Goal: Task Accomplishment & Management: Manage account settings

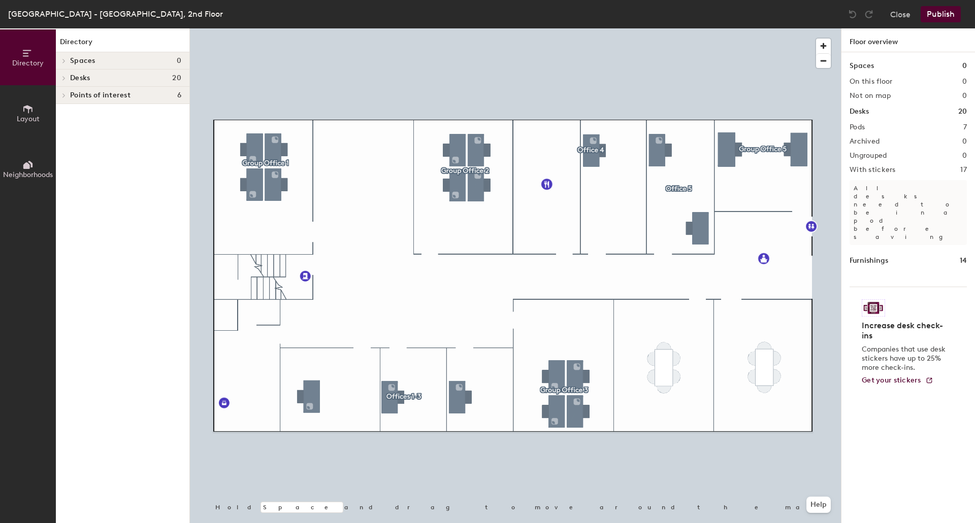
click at [64, 64] on div at bounding box center [62, 60] width 13 height 17
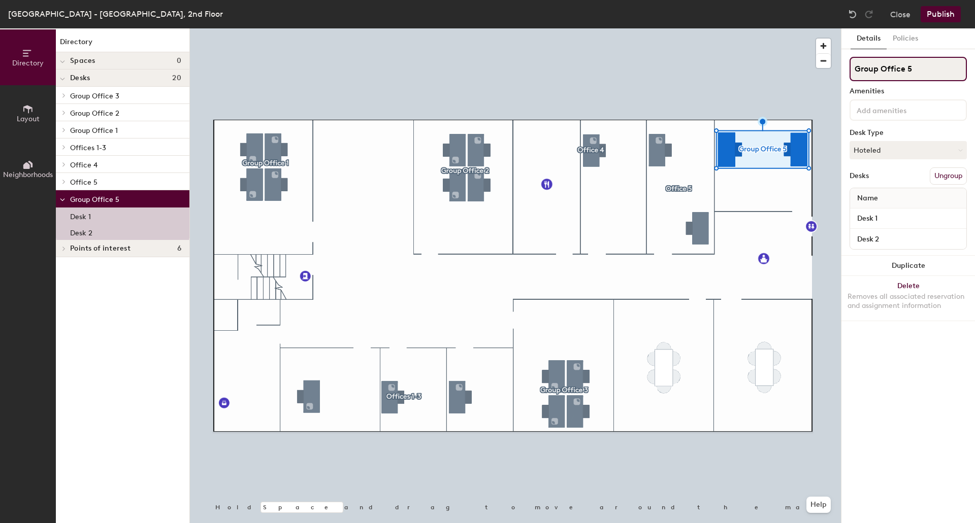
click at [912, 67] on input "Group Office 5" at bounding box center [907, 69] width 117 height 24
type input "Group Office 4"
click at [908, 378] on div "Details Policies Group Office 4 Amenities Desk Type Hoteled Desks Ungroup Name …" at bounding box center [908, 275] width 134 height 495
click at [145, 348] on div "Directory Spaces 0 Desks 20 Group Office 3 Desk 1 Desk 2 Desk 3 Desk 4 Group Of…" at bounding box center [123, 275] width 134 height 495
click at [944, 17] on button "Publish" at bounding box center [940, 14] width 40 height 16
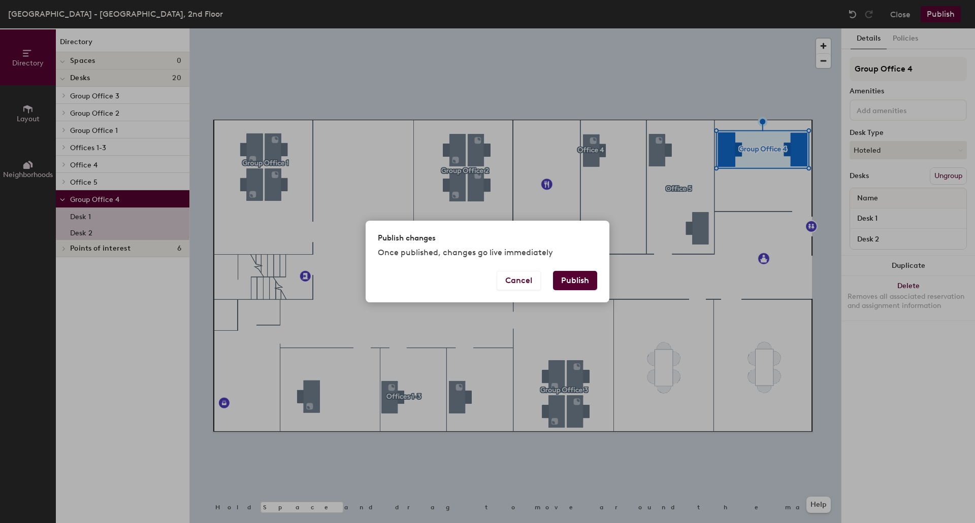
click at [571, 281] on button "Publish" at bounding box center [575, 280] width 44 height 19
